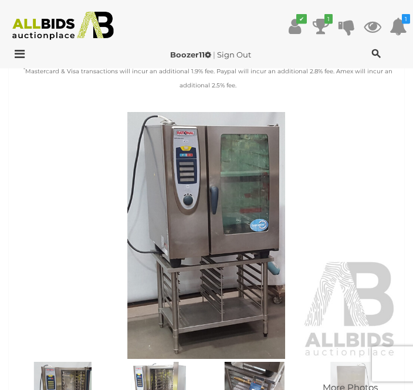
scroll to position [415, 0]
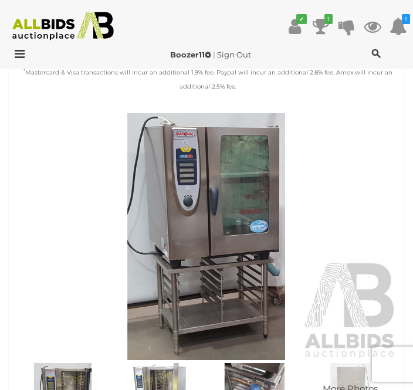
click at [230, 240] on img at bounding box center [206, 236] width 383 height 247
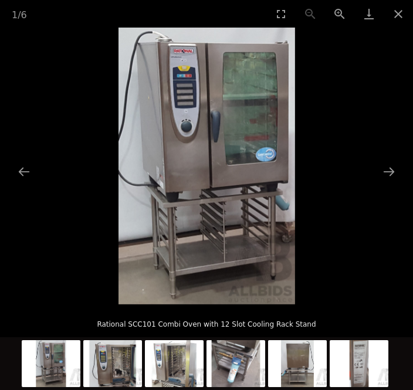
click at [381, 172] on button "Next slide" at bounding box center [388, 171] width 25 height 23
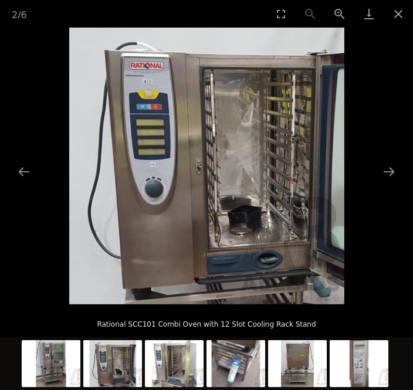
click at [383, 171] on button "Next slide" at bounding box center [388, 171] width 25 height 23
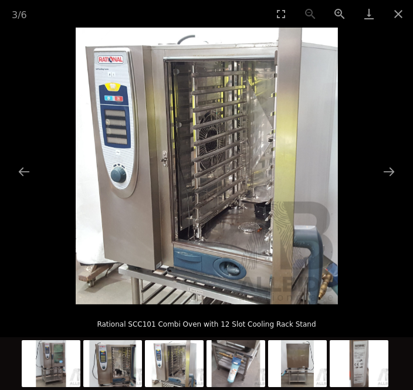
click at [377, 175] on button "Next slide" at bounding box center [388, 171] width 25 height 23
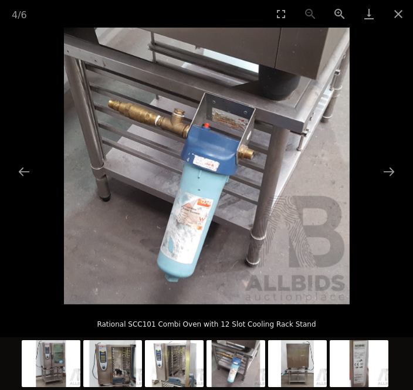
click at [382, 174] on button "Next slide" at bounding box center [388, 171] width 25 height 23
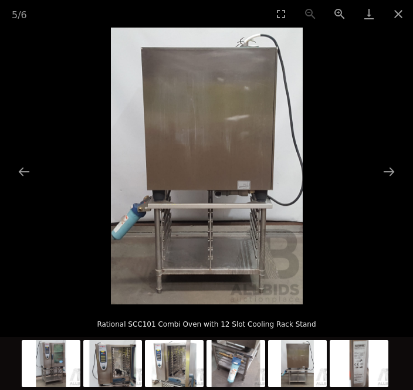
click at [389, 172] on button "Next slide" at bounding box center [388, 171] width 25 height 23
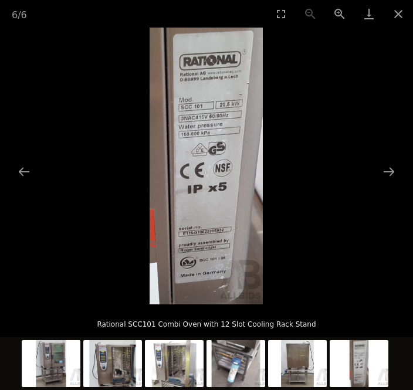
click at [232, 176] on img at bounding box center [206, 166] width 113 height 277
click at [382, 174] on button "Next slide" at bounding box center [388, 171] width 25 height 23
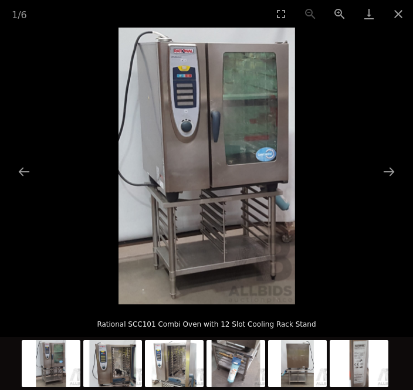
click at [379, 177] on button "Next slide" at bounding box center [388, 171] width 25 height 23
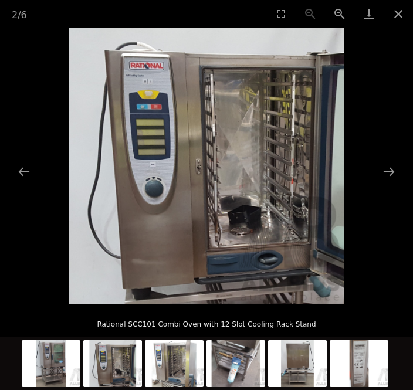
click at [388, 175] on button "Next slide" at bounding box center [388, 171] width 25 height 23
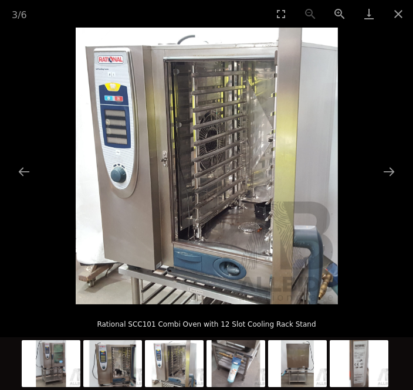
click at [388, 178] on button "Next slide" at bounding box center [388, 171] width 25 height 23
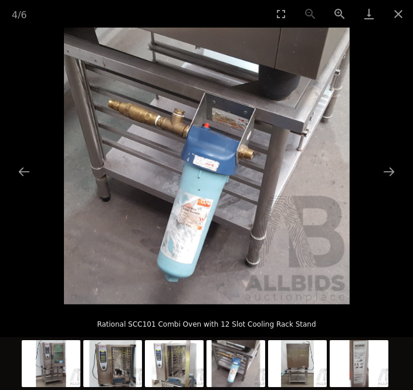
click at [393, 174] on button "Next slide" at bounding box center [388, 171] width 25 height 23
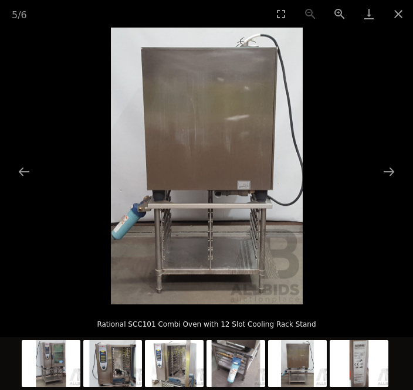
click at [393, 18] on button "Close gallery" at bounding box center [397, 14] width 29 height 28
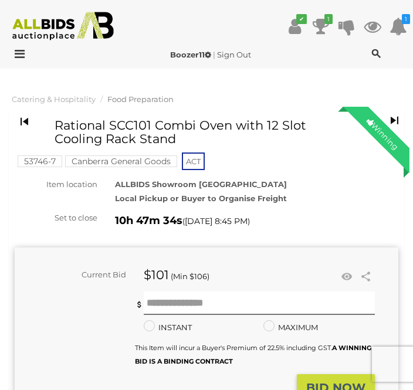
click at [142, 100] on span "Food Preparation" at bounding box center [140, 98] width 66 height 9
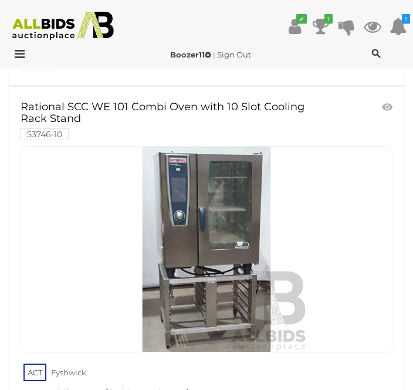
scroll to position [949, 0]
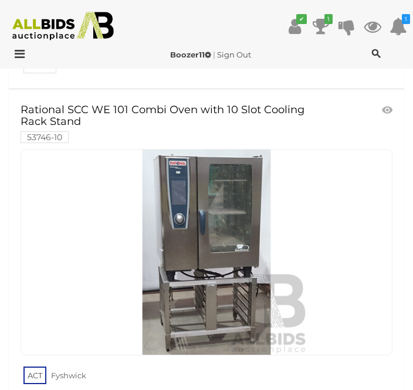
click at [202, 209] on link at bounding box center [207, 252] width 372 height 206
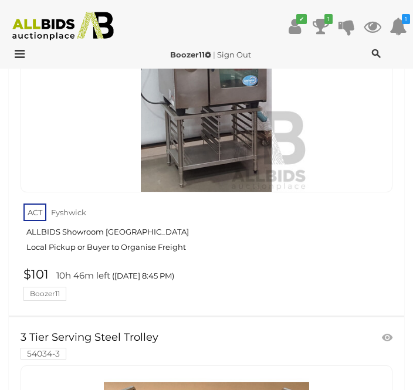
scroll to position [4976, 0]
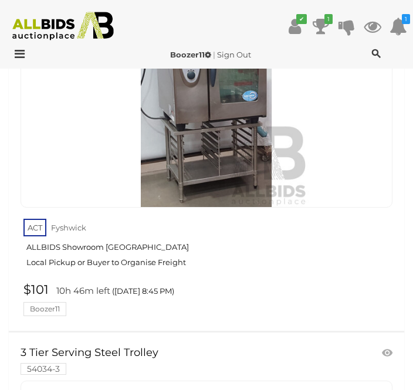
click at [223, 141] on img at bounding box center [206, 104] width 205 height 205
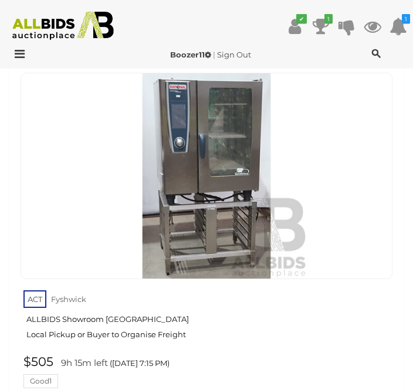
scroll to position [973, 0]
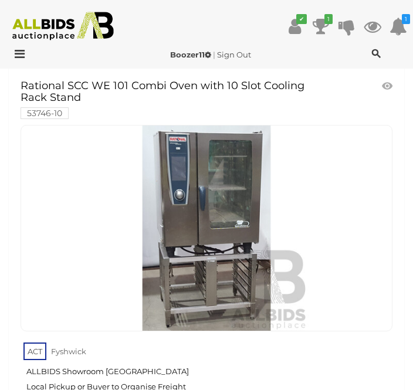
click at [339, 222] on div at bounding box center [207, 228] width 372 height 206
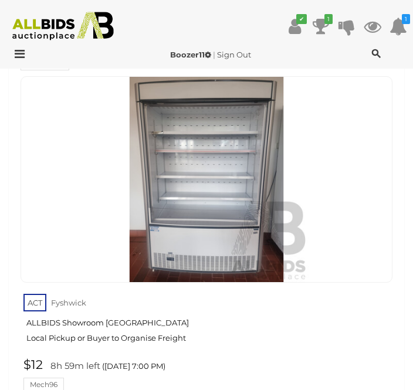
scroll to position [250, 0]
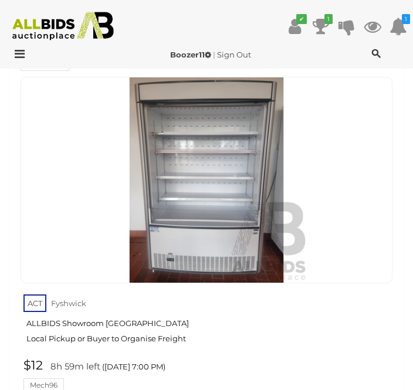
click at [225, 192] on img at bounding box center [206, 179] width 205 height 205
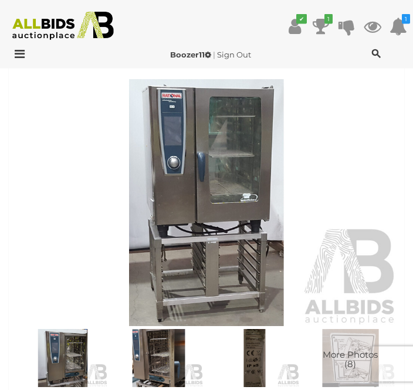
scroll to position [449, 0]
click at [378, 195] on img at bounding box center [206, 202] width 383 height 247
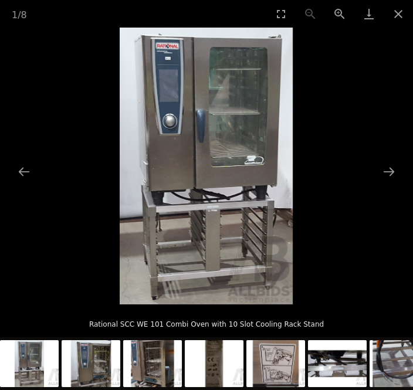
click at [387, 183] on button "Next slide" at bounding box center [388, 171] width 25 height 23
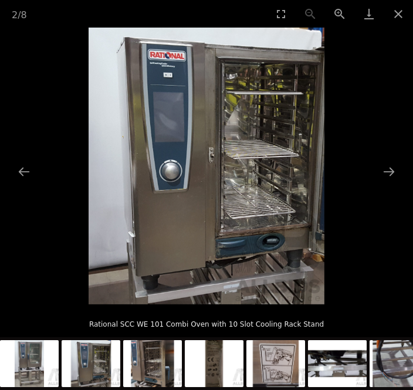
click at [379, 183] on button "Next slide" at bounding box center [388, 171] width 25 height 23
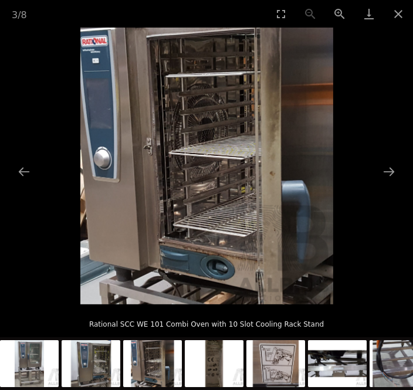
click at [385, 183] on button "Next slide" at bounding box center [388, 171] width 25 height 23
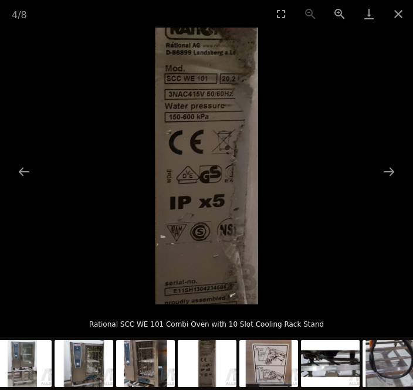
click at [388, 183] on button "Next slide" at bounding box center [388, 171] width 25 height 23
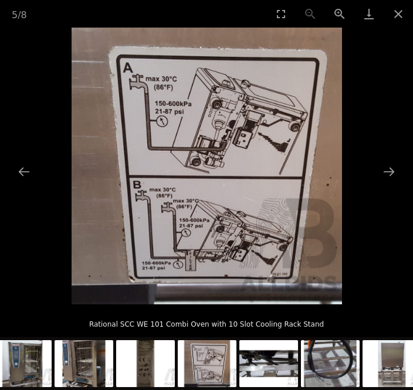
click at [380, 183] on button "Next slide" at bounding box center [388, 171] width 25 height 23
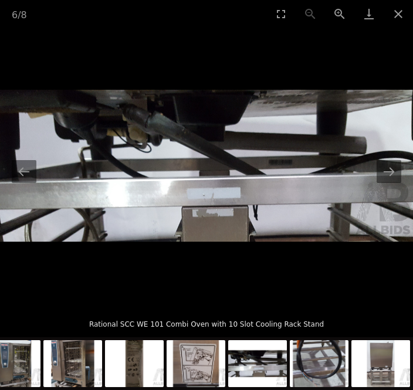
click at [378, 183] on button "Next slide" at bounding box center [388, 171] width 25 height 23
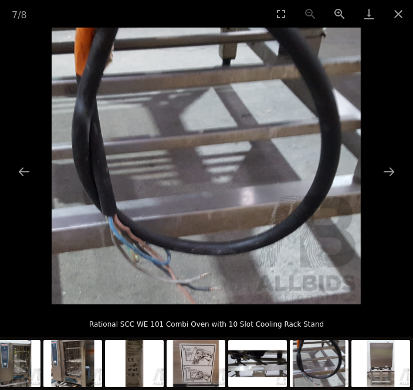
click at [361, 196] on img at bounding box center [206, 166] width 309 height 277
click at [361, 198] on img at bounding box center [206, 166] width 309 height 277
click at [386, 17] on button "Close gallery" at bounding box center [397, 14] width 29 height 28
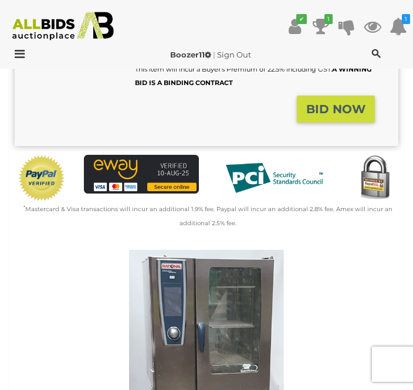
scroll to position [274, 0]
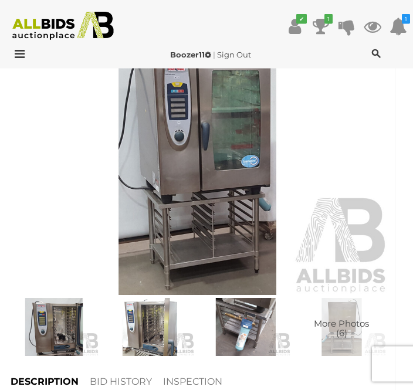
scroll to position [480, 9]
click at [193, 178] on img at bounding box center [197, 171] width 383 height 247
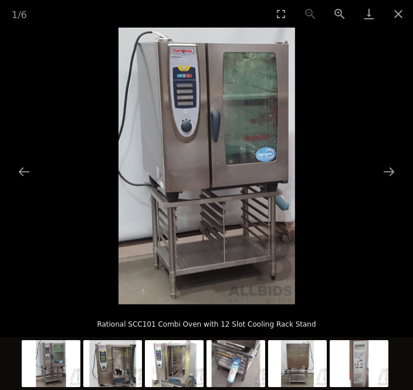
click at [385, 183] on button "Next slide" at bounding box center [388, 171] width 25 height 23
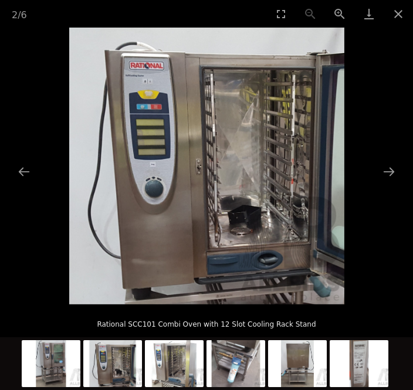
click at [393, 183] on button "Next slide" at bounding box center [388, 171] width 25 height 23
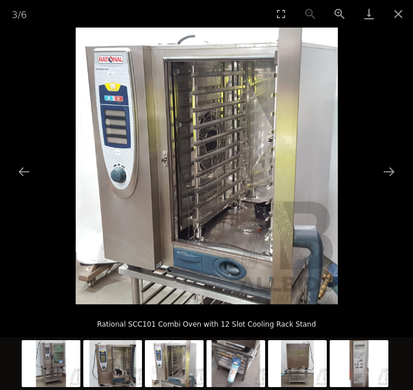
click at [385, 183] on button "Next slide" at bounding box center [388, 171] width 25 height 23
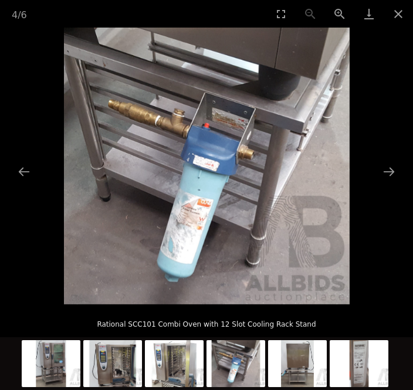
click at [28, 183] on button "Previous slide" at bounding box center [24, 171] width 25 height 23
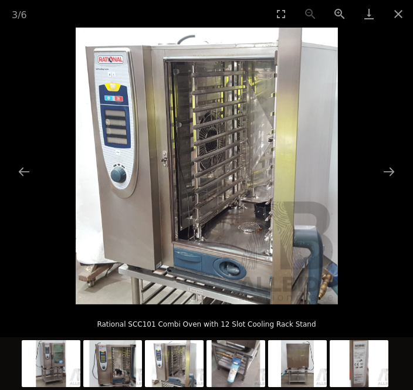
click at [394, 16] on button "Close gallery" at bounding box center [397, 14] width 29 height 28
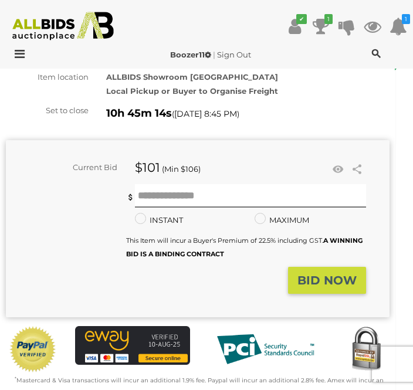
scroll to position [81, 9]
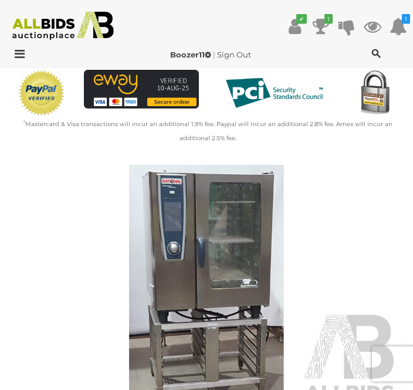
scroll to position [364, 0]
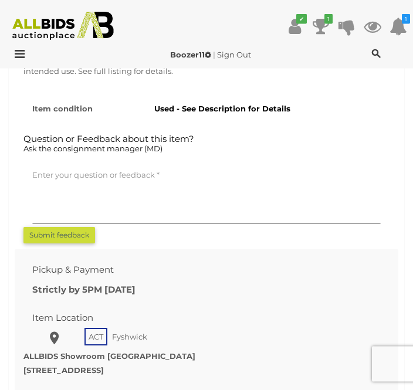
scroll to position [1207, 0]
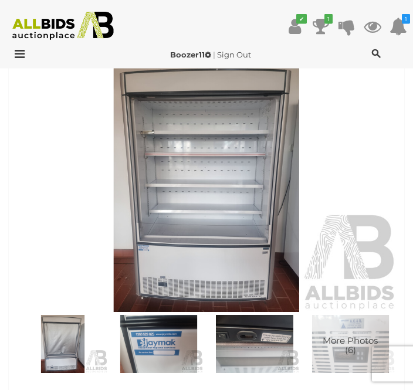
click at [244, 244] on img at bounding box center [206, 189] width 383 height 247
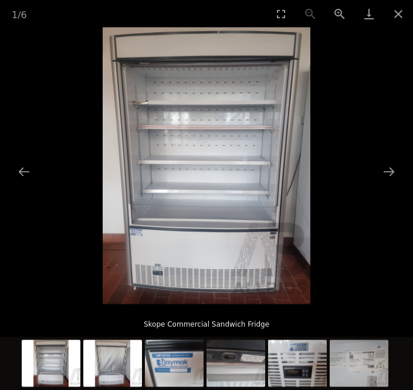
scroll to position [973, 0]
click at [400, 15] on button "Close gallery" at bounding box center [397, 14] width 29 height 28
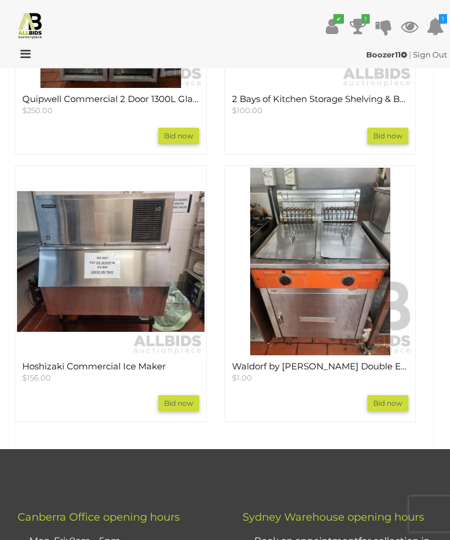
scroll to position [1716, 0]
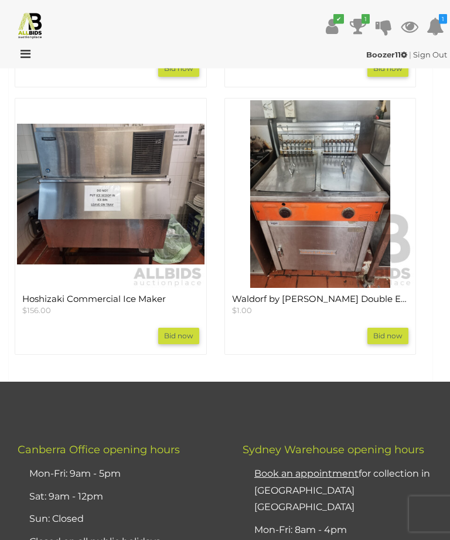
click at [126, 202] on img at bounding box center [111, 195] width 188 height 188
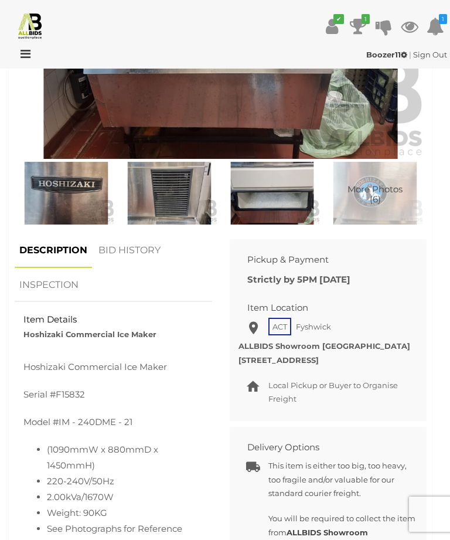
scroll to position [620, 0]
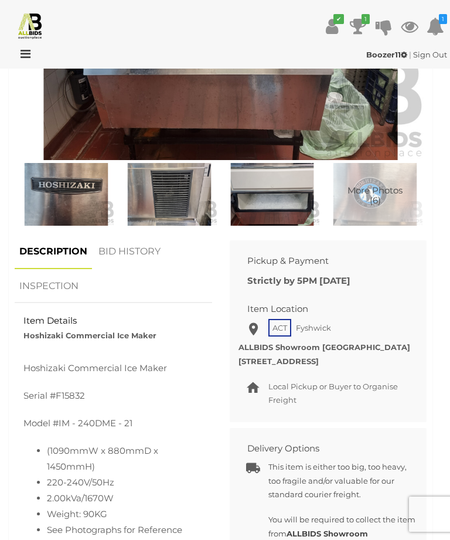
click at [133, 236] on link "BID HISTORY" at bounding box center [130, 252] width 72 height 35
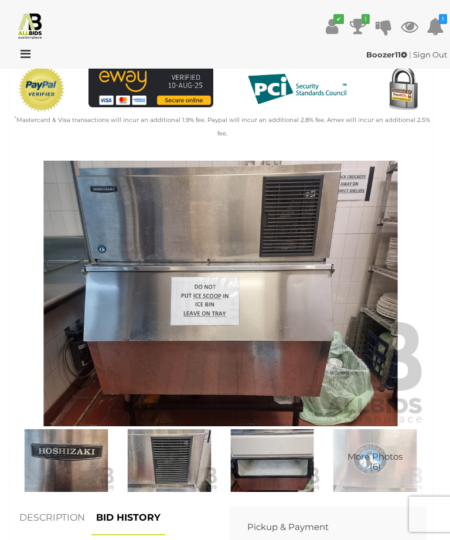
scroll to position [354, 0]
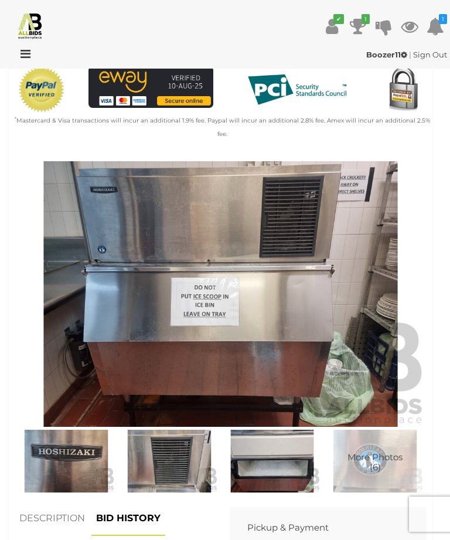
click at [332, 315] on img at bounding box center [221, 294] width 412 height 266
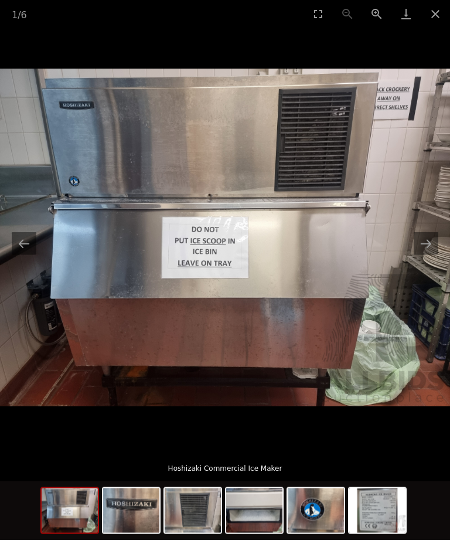
scroll to position [804, 0]
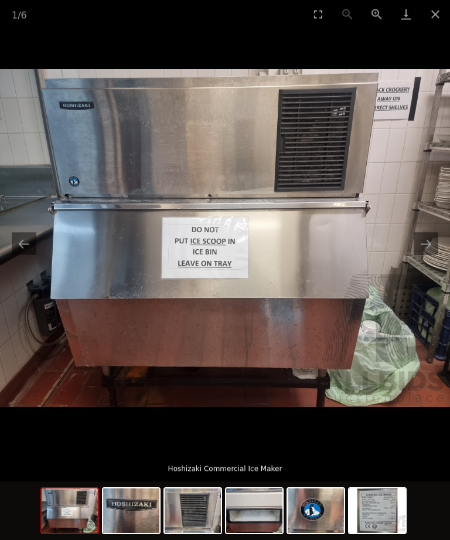
click at [389, 533] on img at bounding box center [377, 510] width 56 height 45
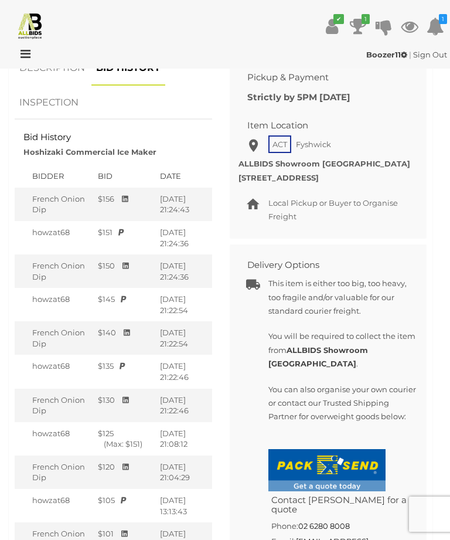
scroll to position [354, 0]
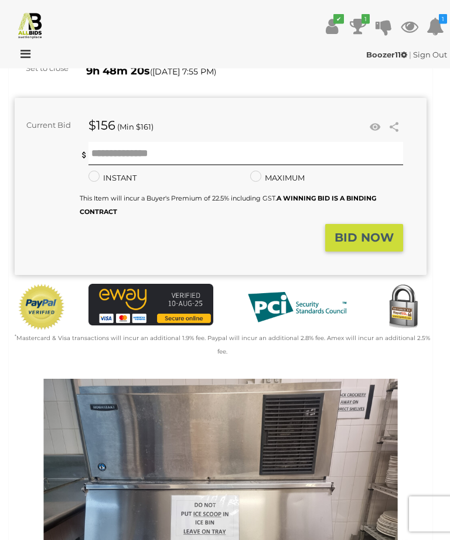
scroll to position [136, 0]
click at [139, 157] on input "text" at bounding box center [246, 153] width 315 height 23
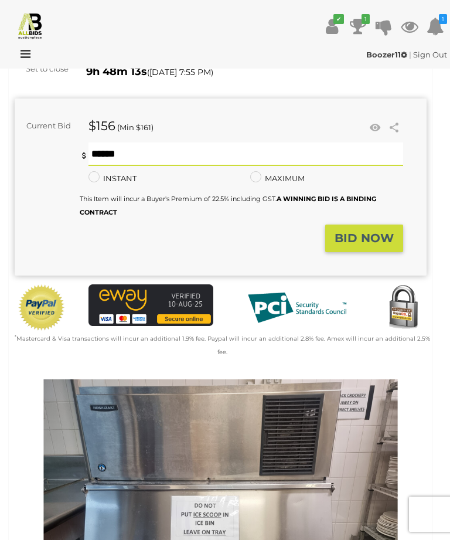
type input "***"
click at [378, 237] on strong "BID NOW" at bounding box center [364, 238] width 59 height 14
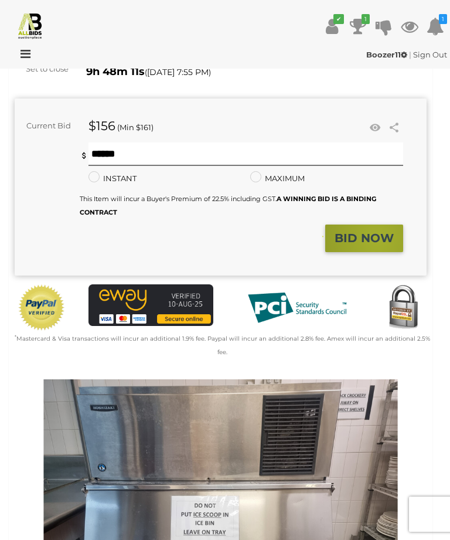
scroll to position [136, 0]
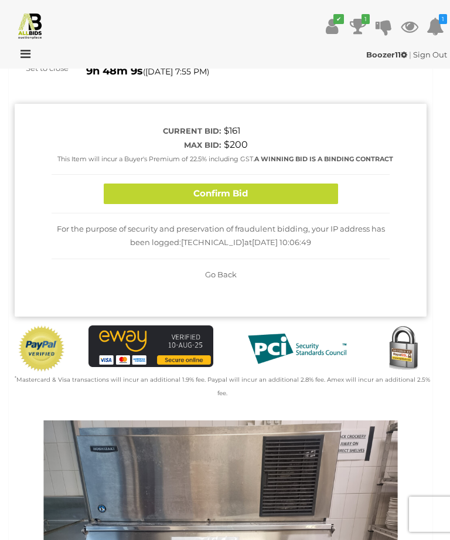
click at [296, 186] on button "Confirm Bid" at bounding box center [221, 194] width 235 height 21
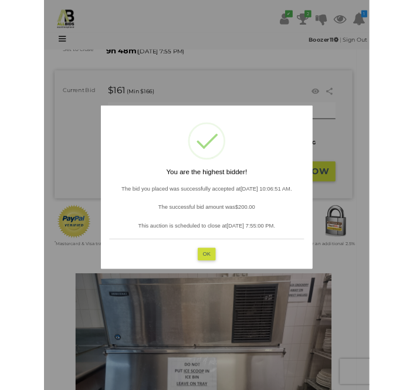
scroll to position [211, 0]
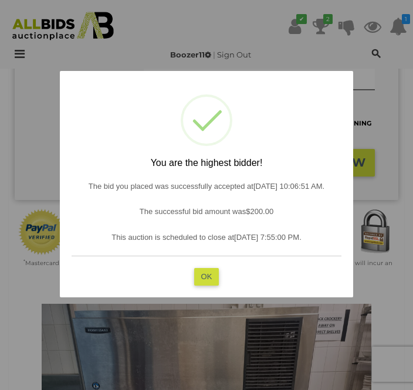
click at [217, 276] on button "OK" at bounding box center [206, 276] width 25 height 17
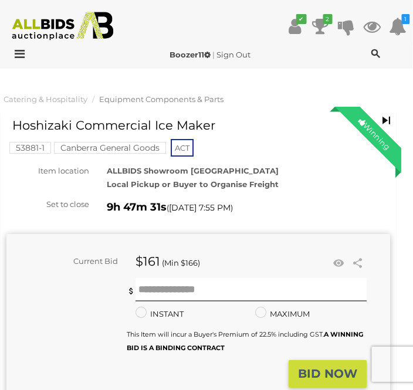
scroll to position [0, 8]
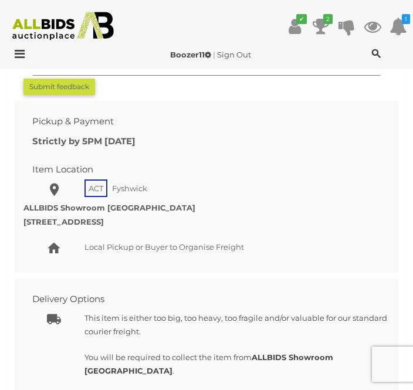
scroll to position [1207, 0]
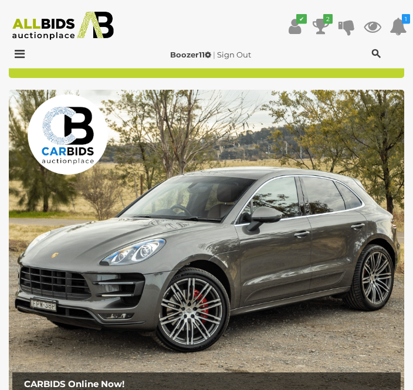
scroll to position [388, 0]
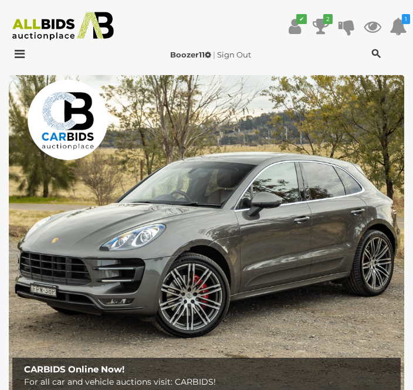
click at [178, 256] on img at bounding box center [206, 248] width 395 height 346
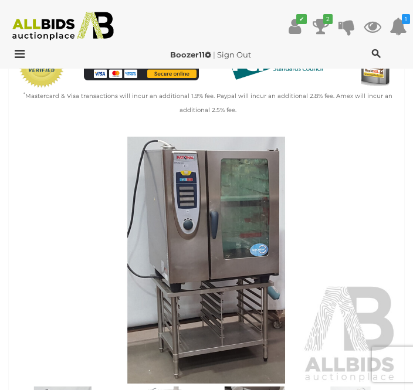
scroll to position [391, 0]
